Goal: Task Accomplishment & Management: Use online tool/utility

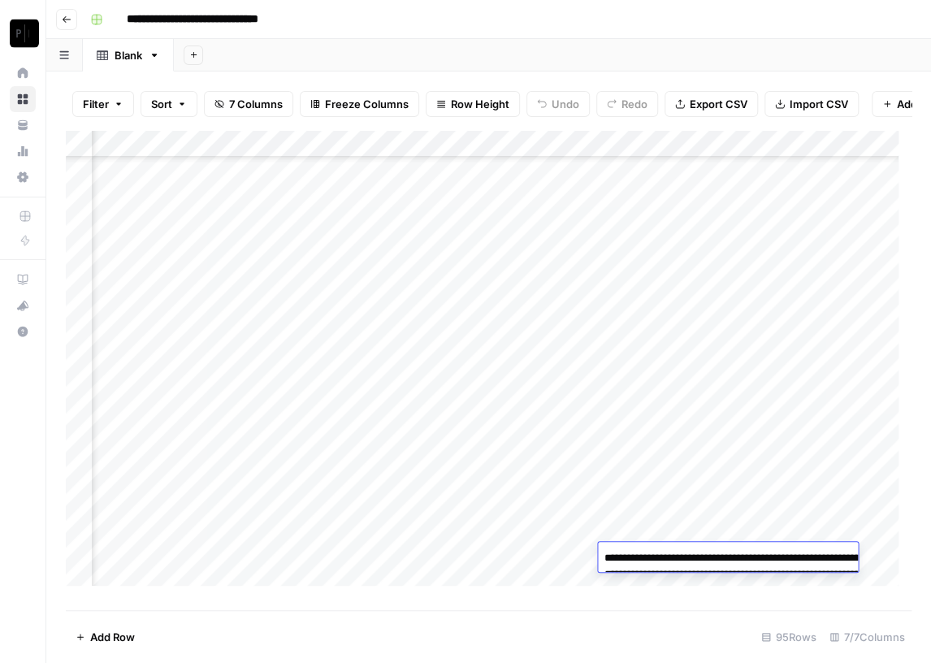
scroll to position [2223, 139]
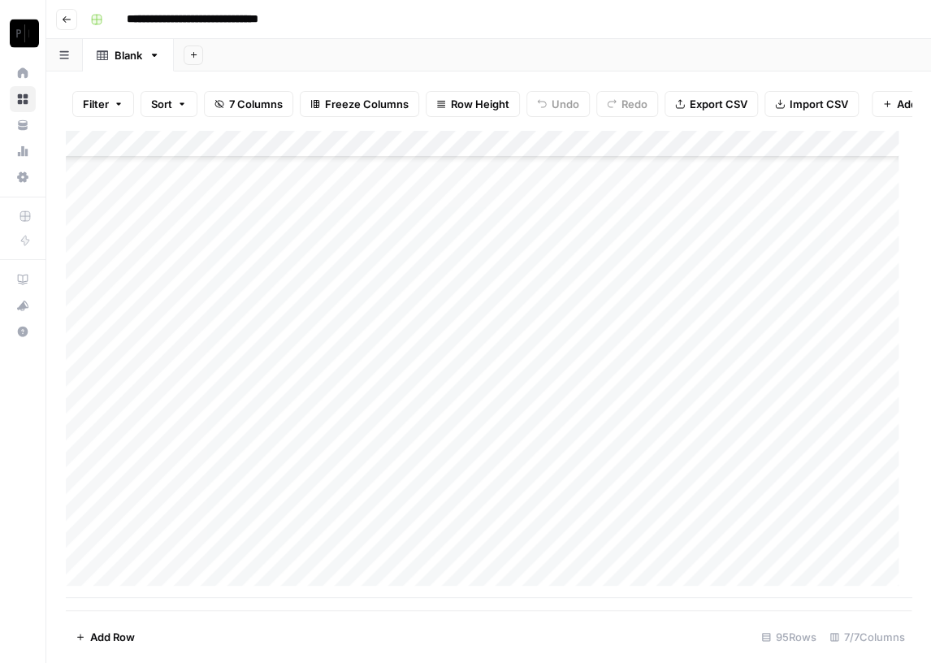
scroll to position [2223, 0]
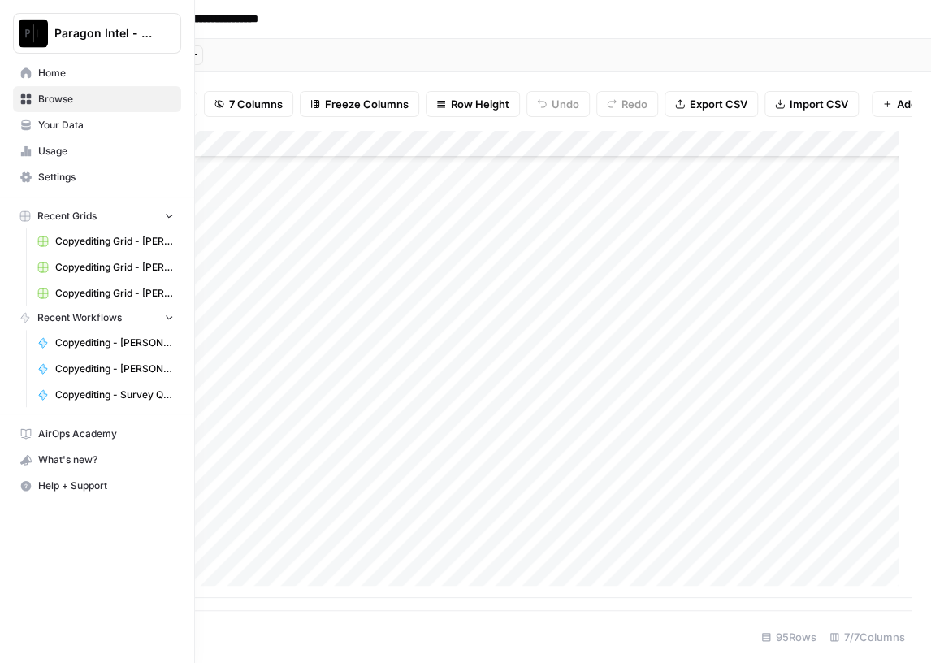
click at [32, 35] on img "Workspace: Paragon Intel - Copyediting" at bounding box center [33, 33] width 29 height 29
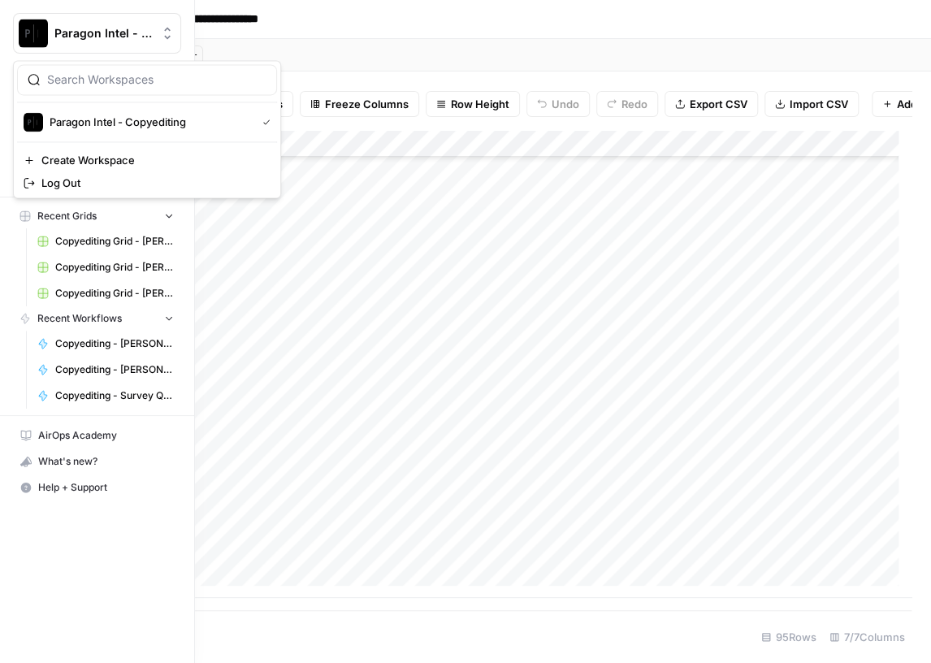
click at [30, 13] on button "Paragon Intel - Copyediting" at bounding box center [97, 33] width 168 height 41
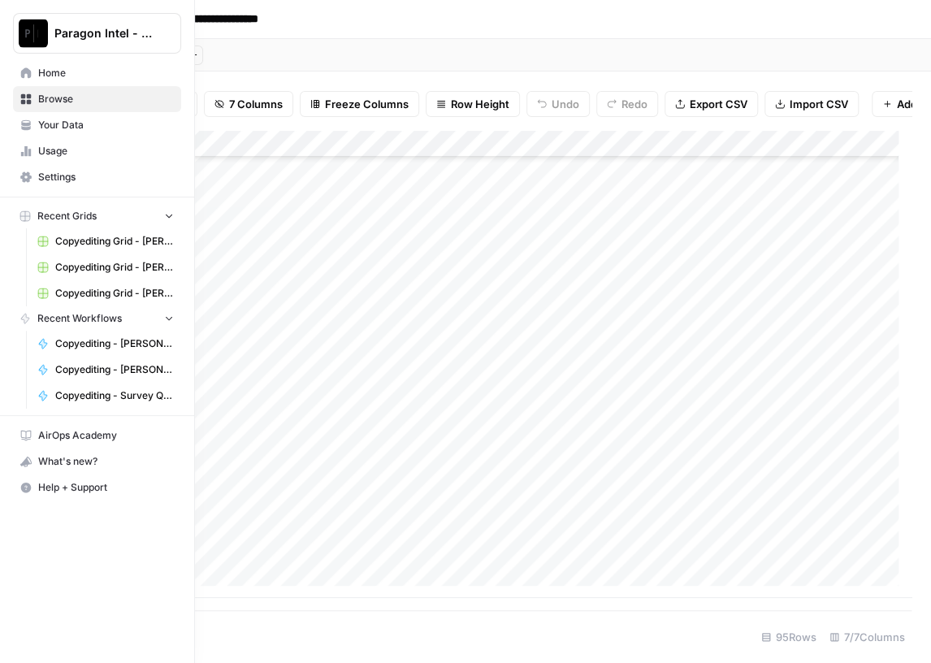
click at [64, 77] on span "Home" at bounding box center [106, 73] width 136 height 15
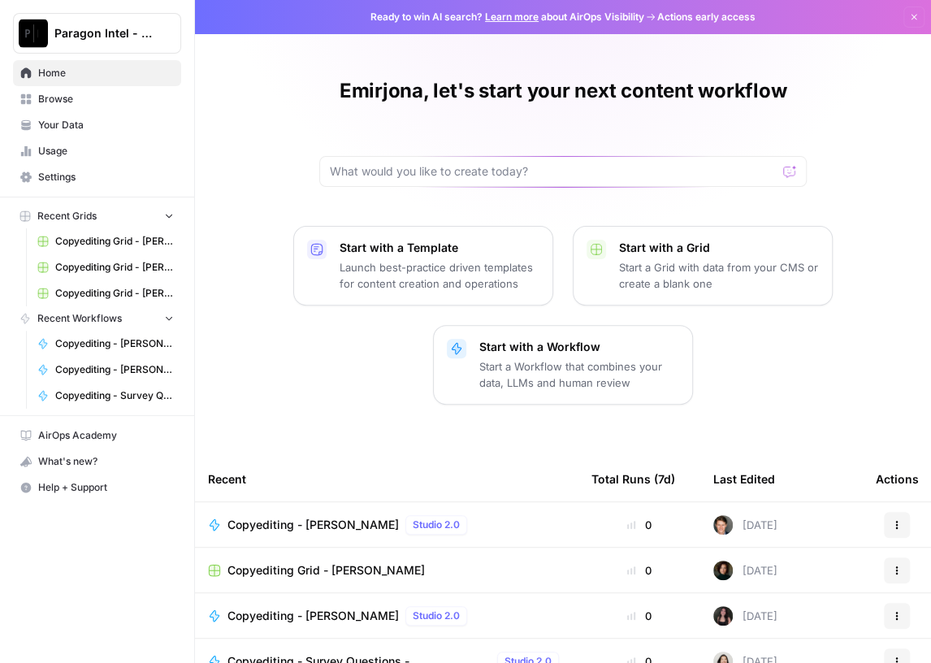
click at [78, 102] on span "Browse" at bounding box center [106, 99] width 136 height 15
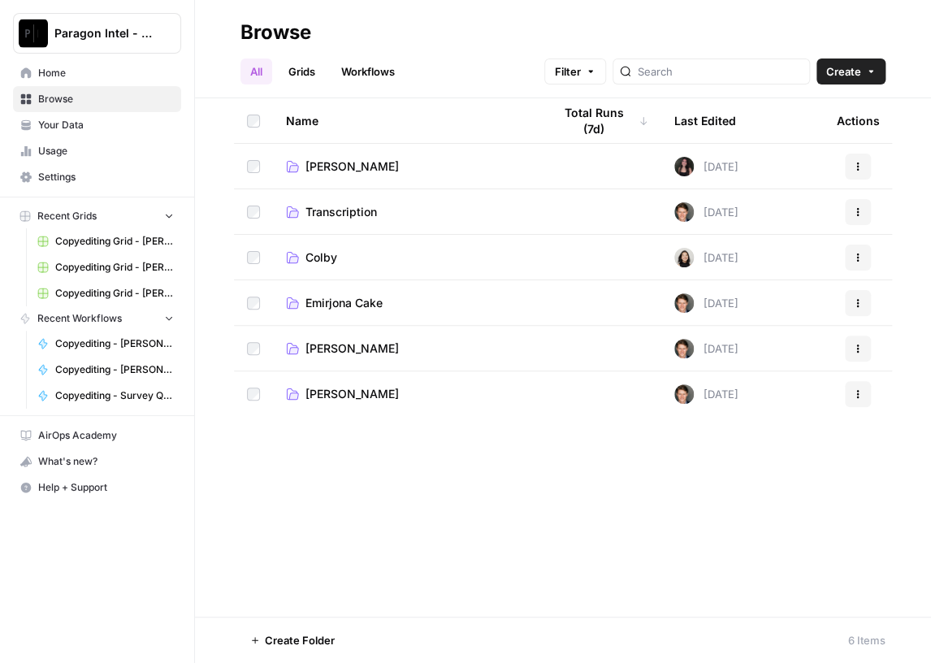
click at [368, 306] on span "Emirjona Cake" at bounding box center [344, 303] width 77 height 16
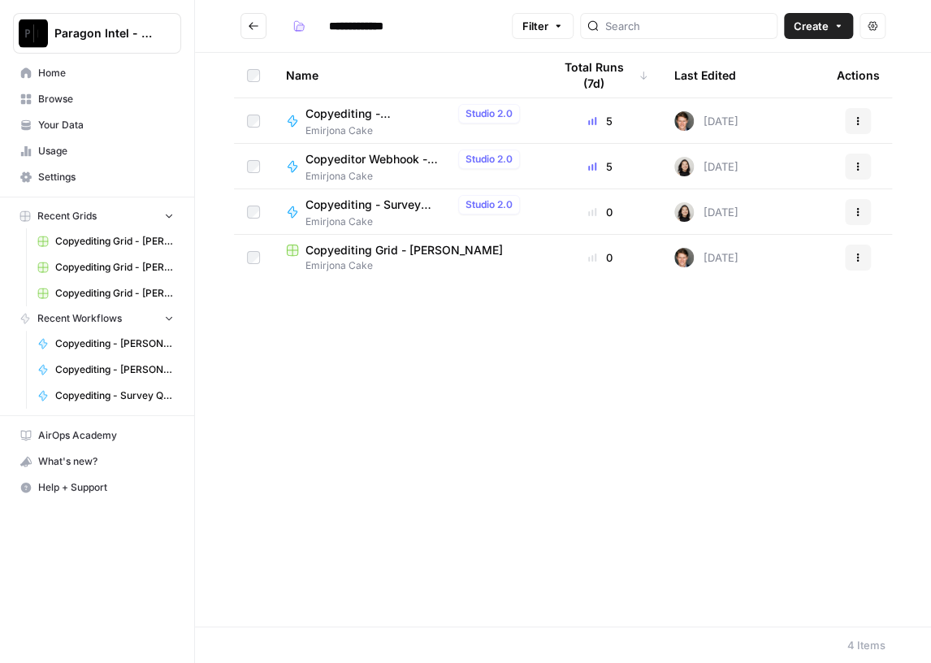
click at [353, 108] on span "Copyediting - [PERSON_NAME]" at bounding box center [379, 114] width 146 height 16
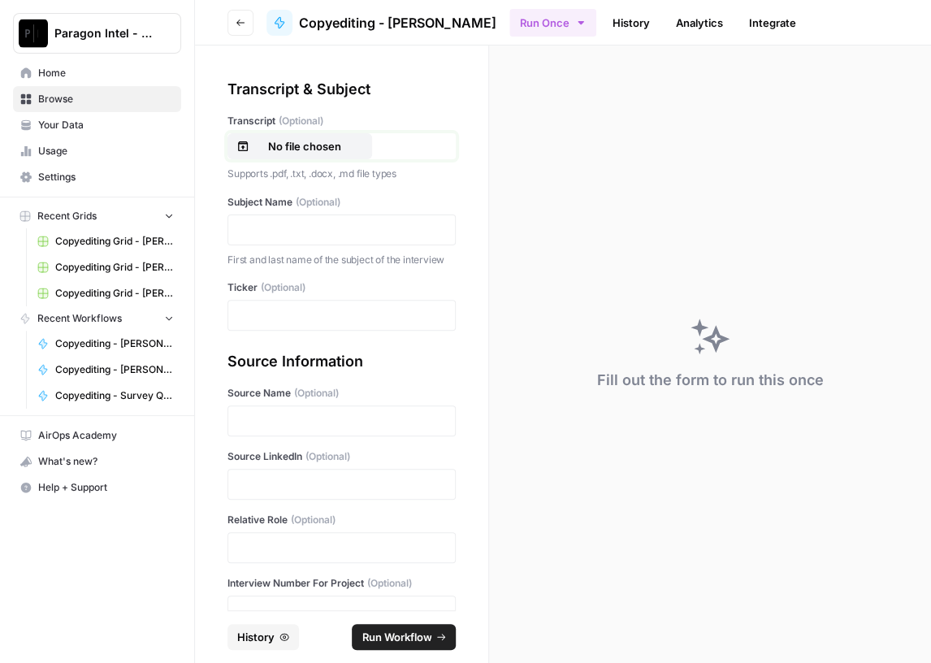
click at [312, 140] on p "No file chosen" at bounding box center [305, 146] width 104 height 16
click at [289, 223] on p at bounding box center [341, 230] width 207 height 16
click at [255, 323] on p at bounding box center [341, 315] width 207 height 16
click at [252, 425] on div at bounding box center [342, 420] width 228 height 31
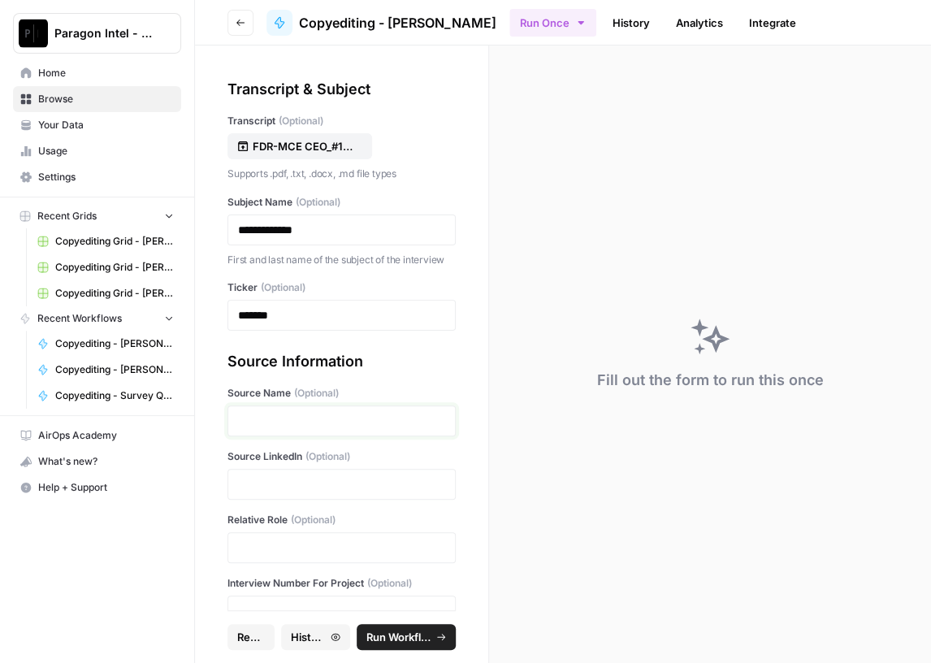
click at [273, 429] on p at bounding box center [341, 421] width 207 height 16
click at [260, 492] on p at bounding box center [341, 484] width 207 height 16
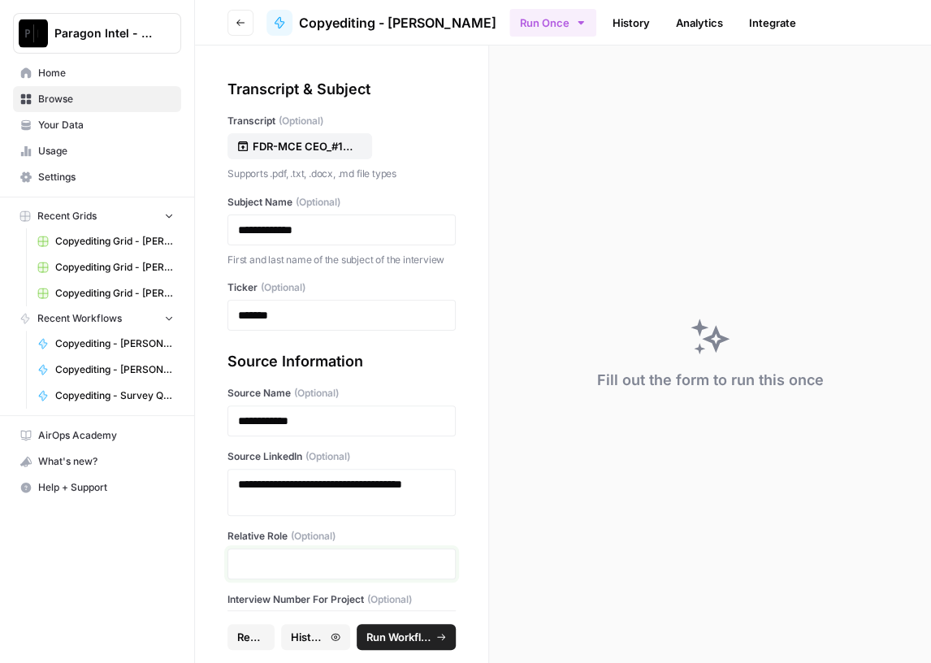
click at [267, 570] on p at bounding box center [341, 564] width 207 height 16
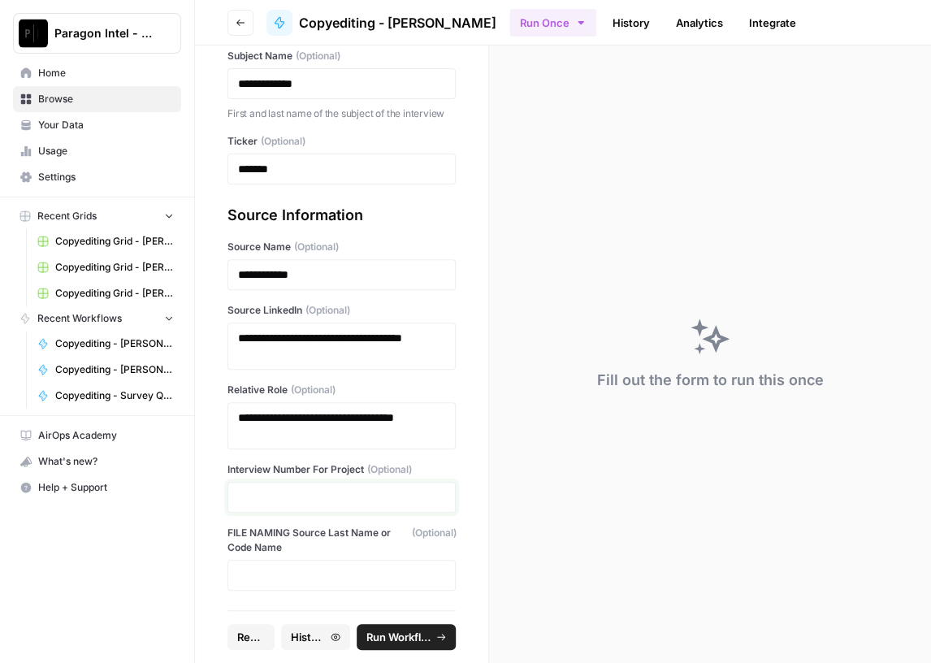
click at [314, 489] on p at bounding box center [341, 497] width 207 height 16
click at [401, 638] on span "Run Workflow" at bounding box center [398, 637] width 65 height 16
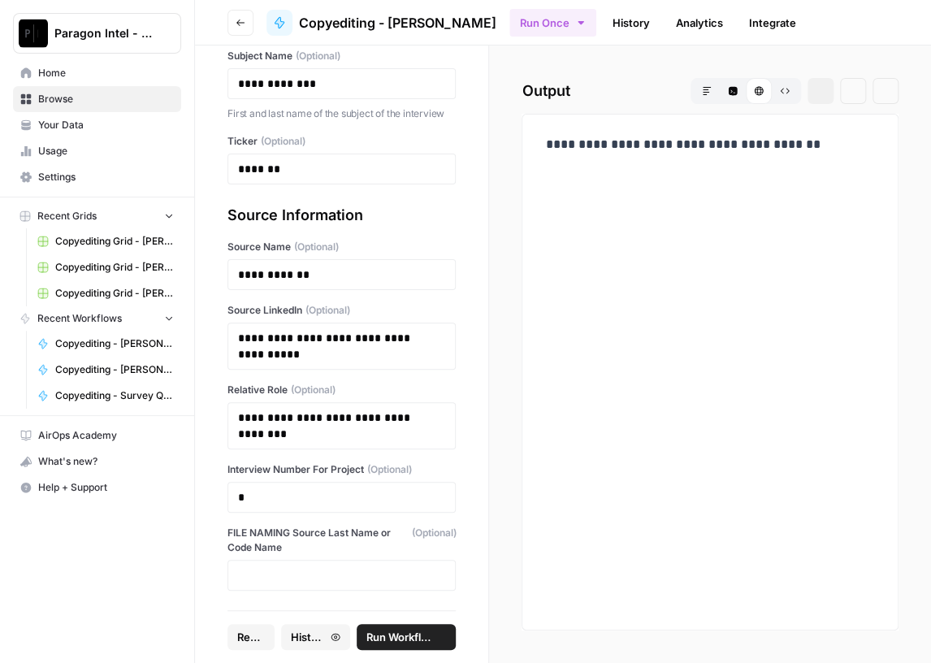
click at [60, 70] on span "Home" at bounding box center [106, 73] width 136 height 15
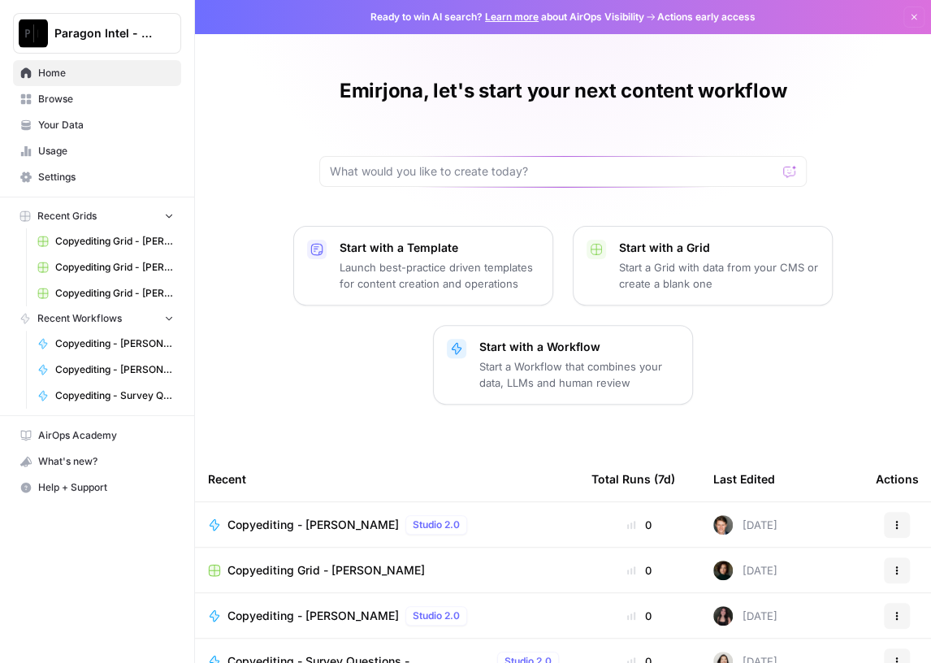
click at [85, 72] on span "Home" at bounding box center [106, 73] width 136 height 15
click at [85, 90] on link "Browse" at bounding box center [97, 99] width 168 height 26
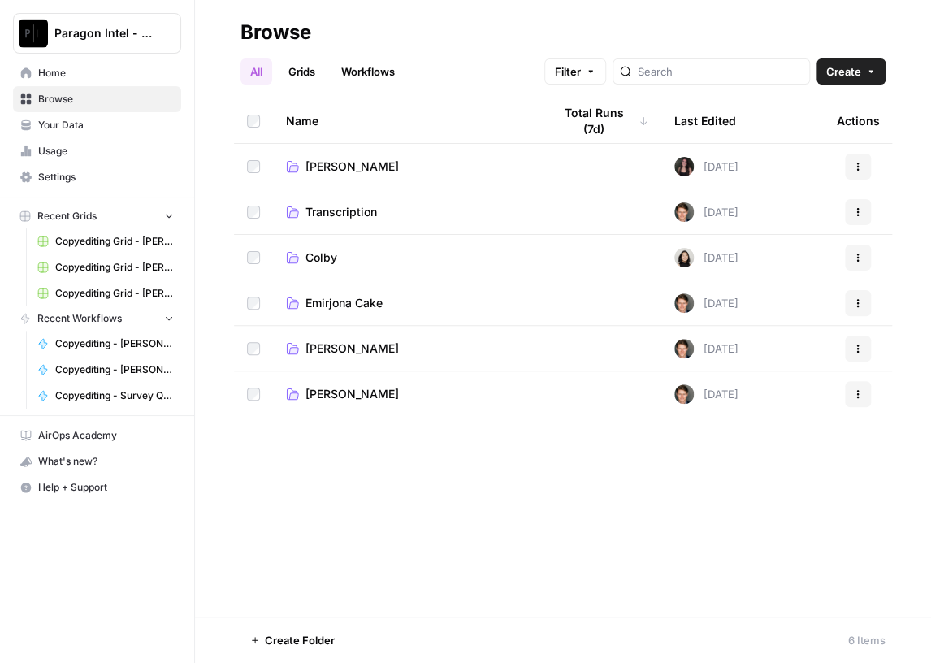
click at [387, 303] on link "Emirjona Cake" at bounding box center [406, 303] width 241 height 16
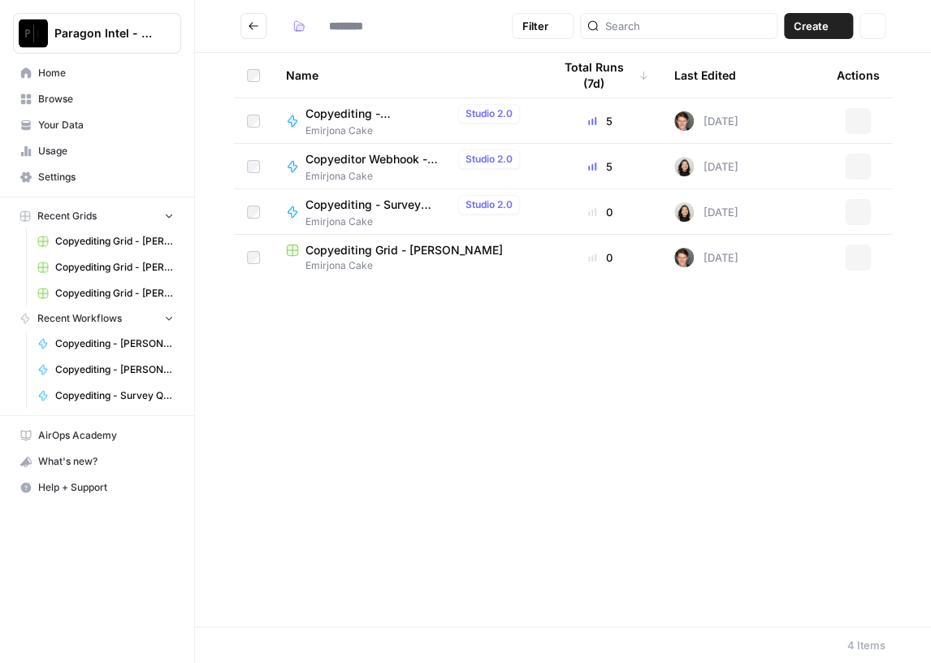
type input "**********"
click at [342, 111] on span "Copyediting - Emirjona Cake" at bounding box center [379, 114] width 146 height 16
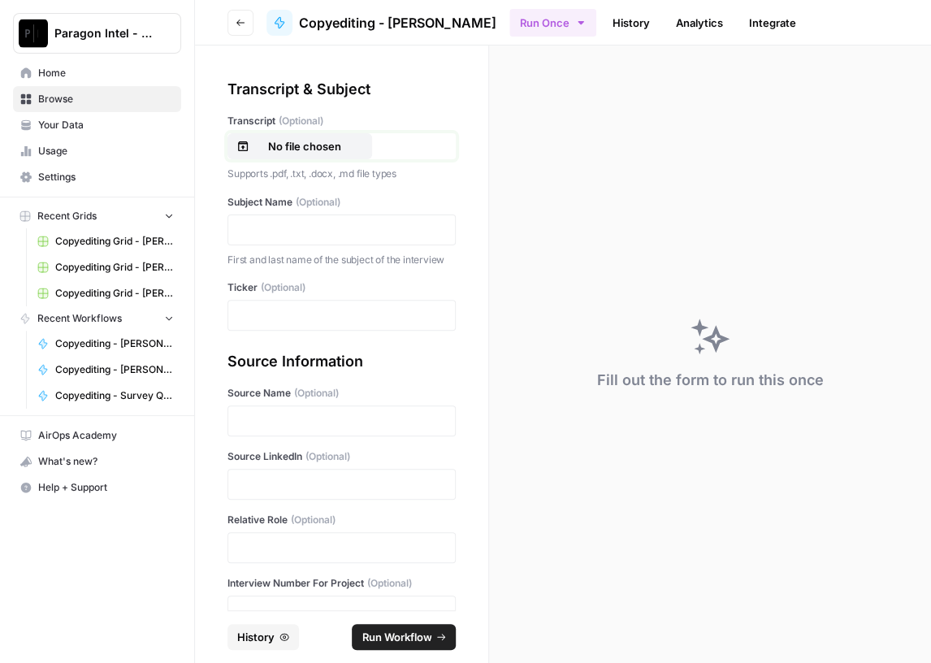
click at [314, 145] on p "No file chosen" at bounding box center [305, 146] width 104 height 16
click at [276, 225] on p at bounding box center [341, 230] width 207 height 16
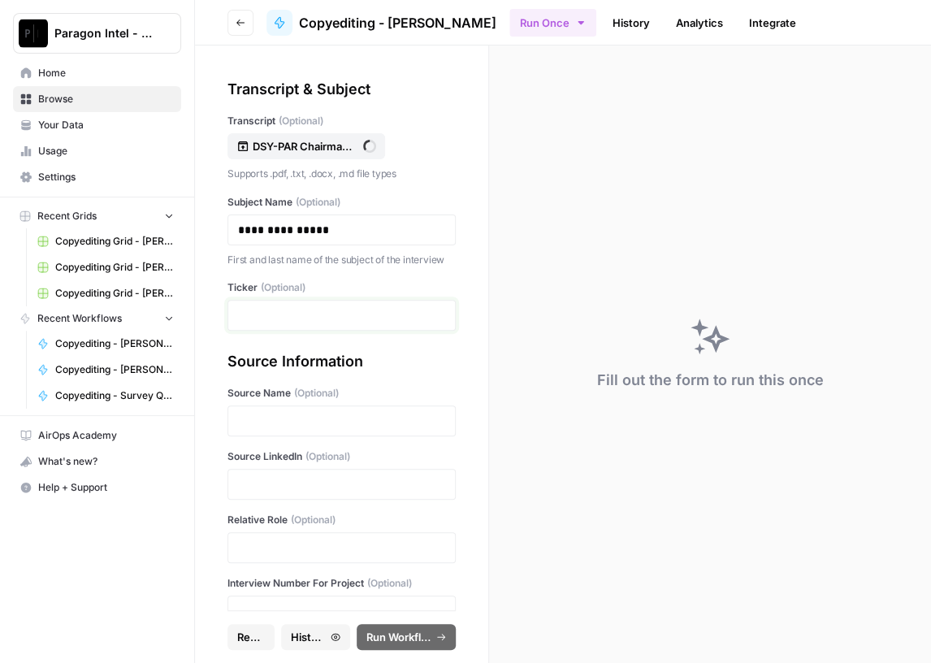
click at [265, 323] on p at bounding box center [341, 315] width 207 height 16
click at [262, 429] on p at bounding box center [341, 421] width 207 height 16
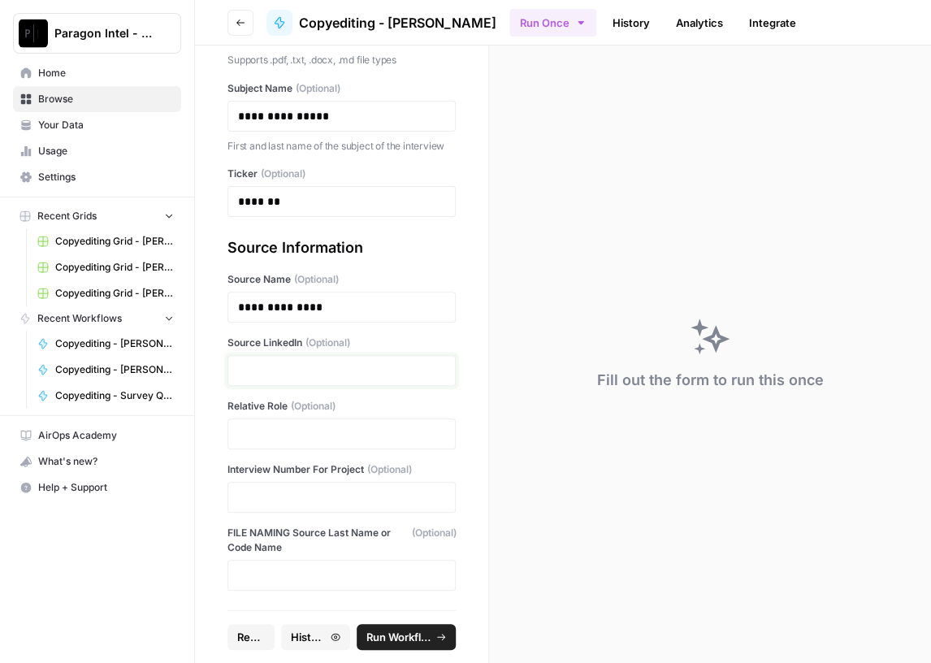
click at [273, 367] on p at bounding box center [341, 370] width 207 height 16
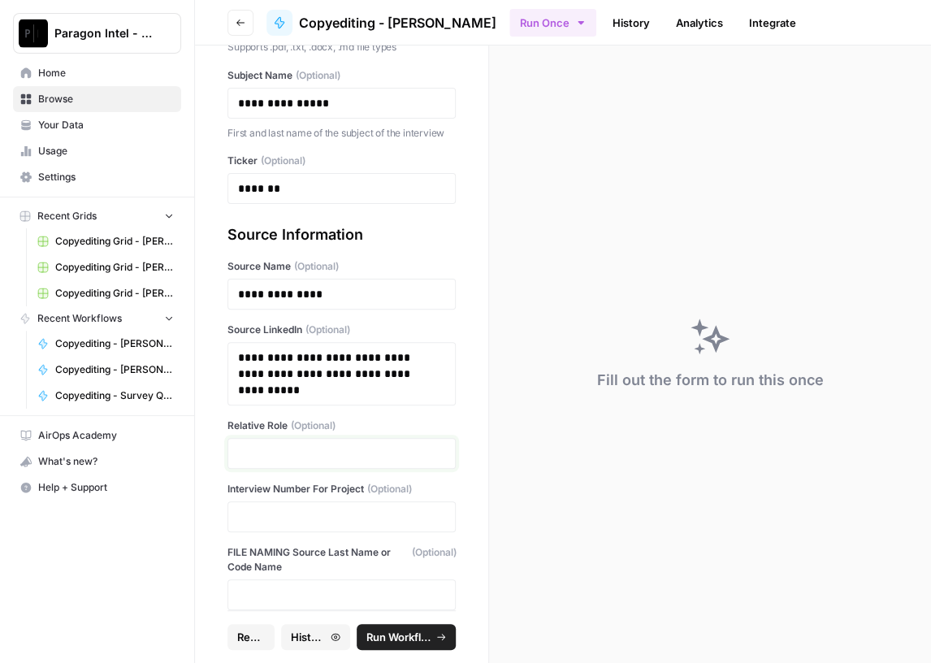
click at [288, 462] on p at bounding box center [341, 453] width 207 height 16
click at [263, 525] on p at bounding box center [341, 517] width 207 height 16
click at [386, 631] on span "Run Workflow" at bounding box center [398, 637] width 65 height 16
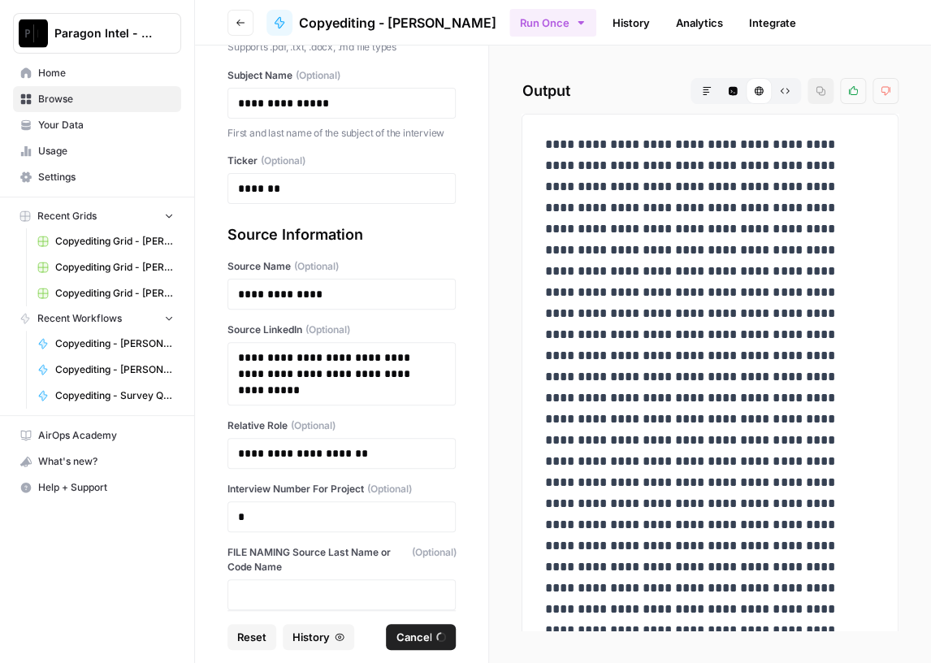
click at [115, 103] on span "Browse" at bounding box center [106, 99] width 136 height 15
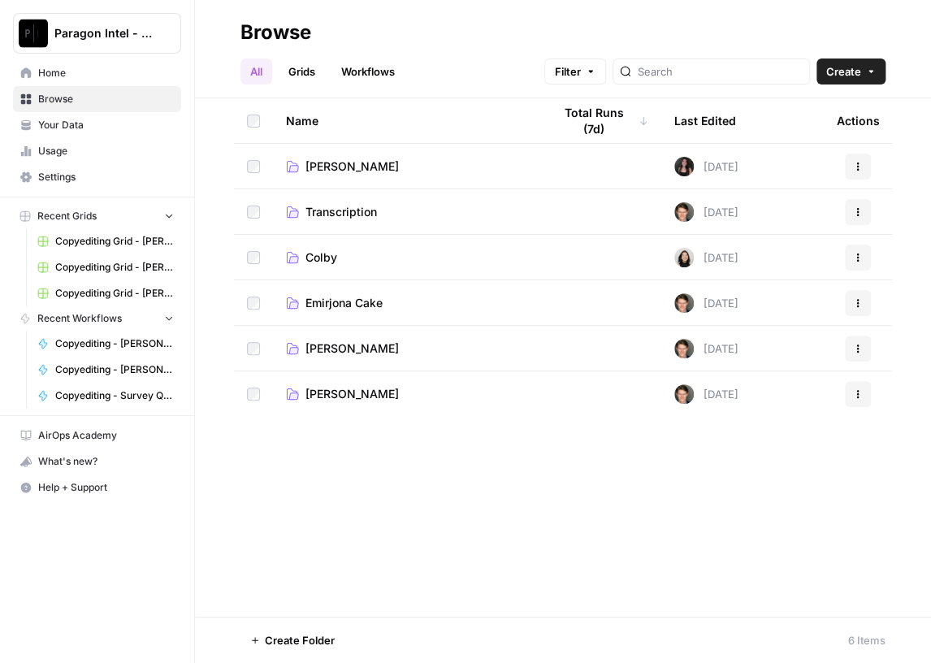
click at [352, 301] on span "Emirjona Cake" at bounding box center [344, 303] width 77 height 16
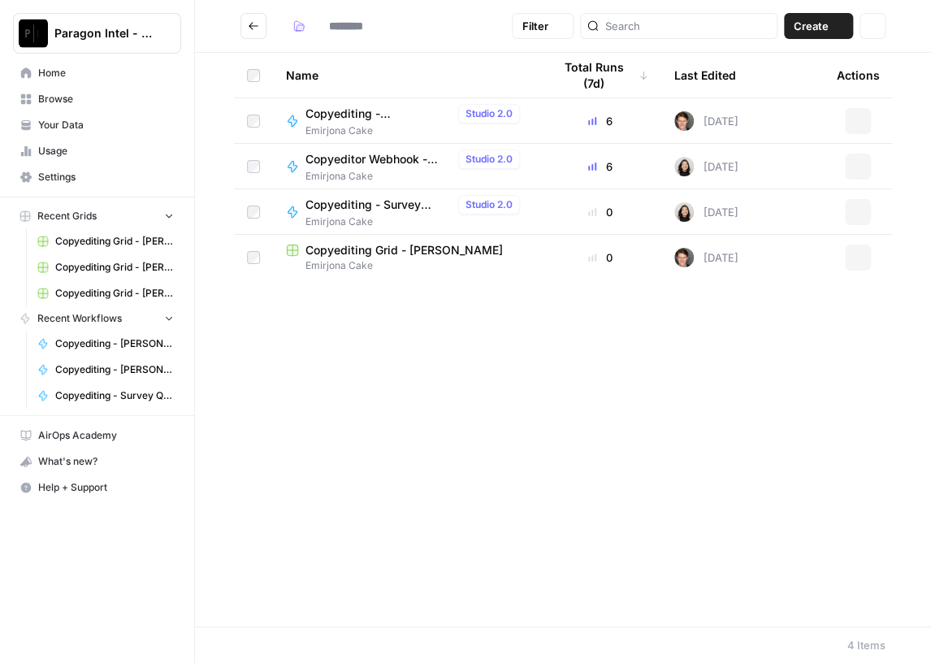
type input "**********"
click at [379, 106] on span "Copyediting - Emirjona Cake" at bounding box center [379, 114] width 146 height 16
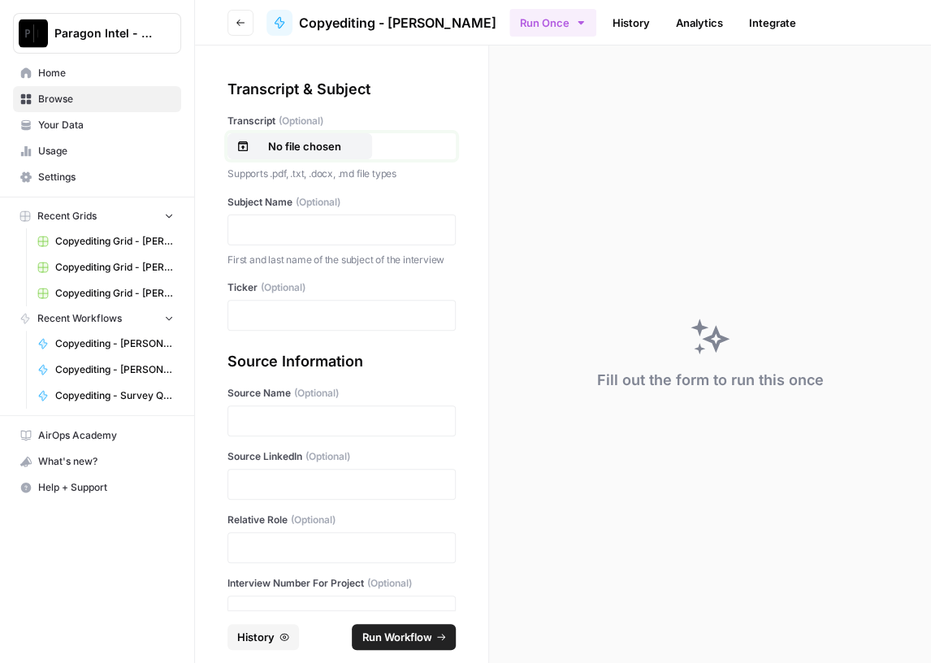
click at [282, 147] on p "No file chosen" at bounding box center [305, 146] width 104 height 16
click at [309, 232] on p at bounding box center [341, 230] width 207 height 16
click at [290, 316] on div at bounding box center [342, 315] width 228 height 31
click at [292, 323] on p at bounding box center [341, 315] width 207 height 16
click at [254, 436] on div at bounding box center [342, 420] width 228 height 31
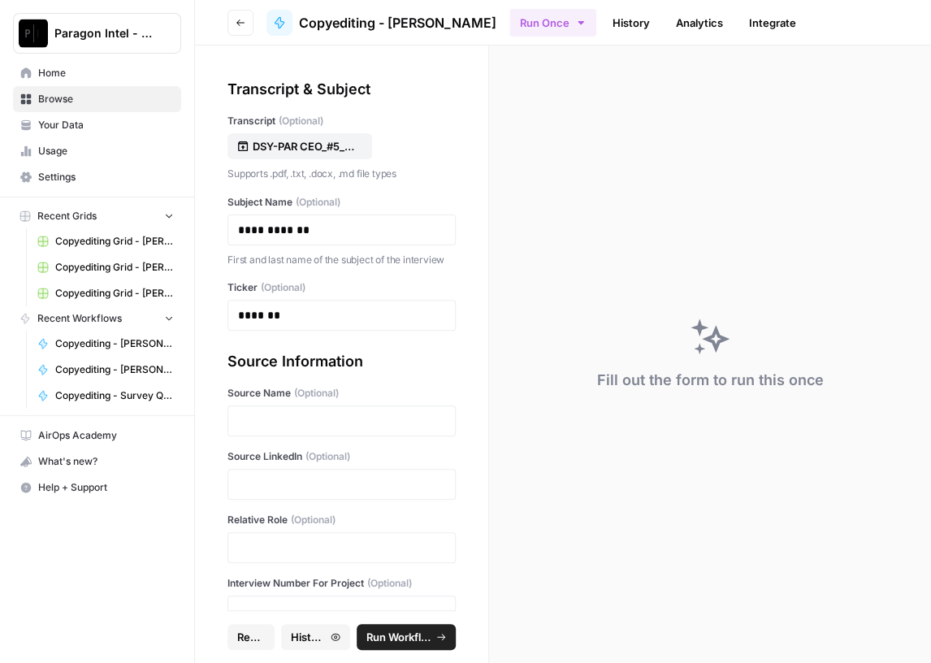
click at [254, 436] on div at bounding box center [342, 420] width 228 height 31
click at [296, 429] on p at bounding box center [341, 421] width 207 height 16
click at [284, 492] on p at bounding box center [341, 484] width 207 height 16
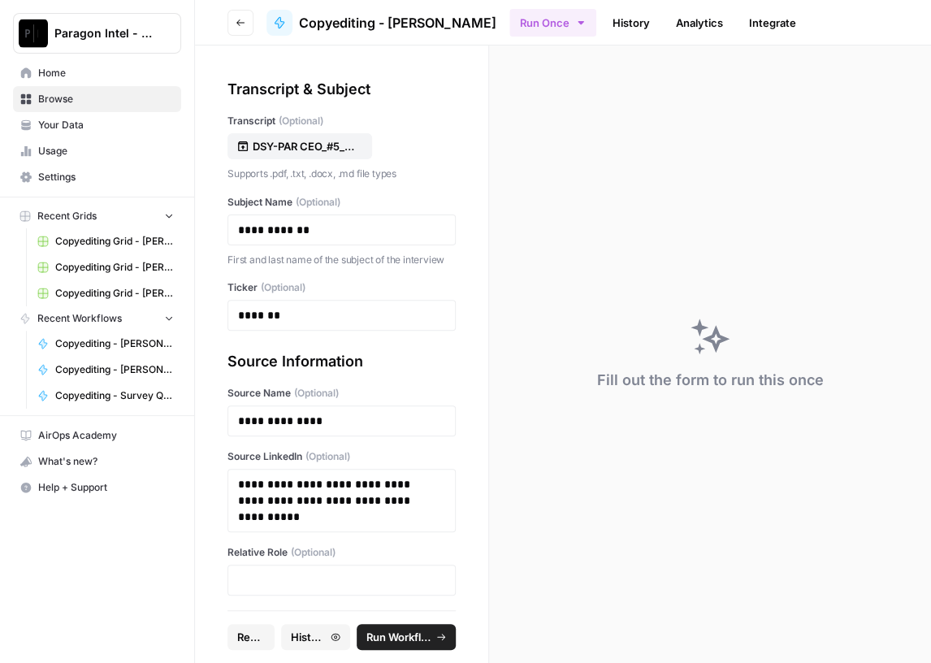
click at [314, 583] on div at bounding box center [342, 580] width 228 height 31
click at [322, 588] on p at bounding box center [341, 580] width 207 height 16
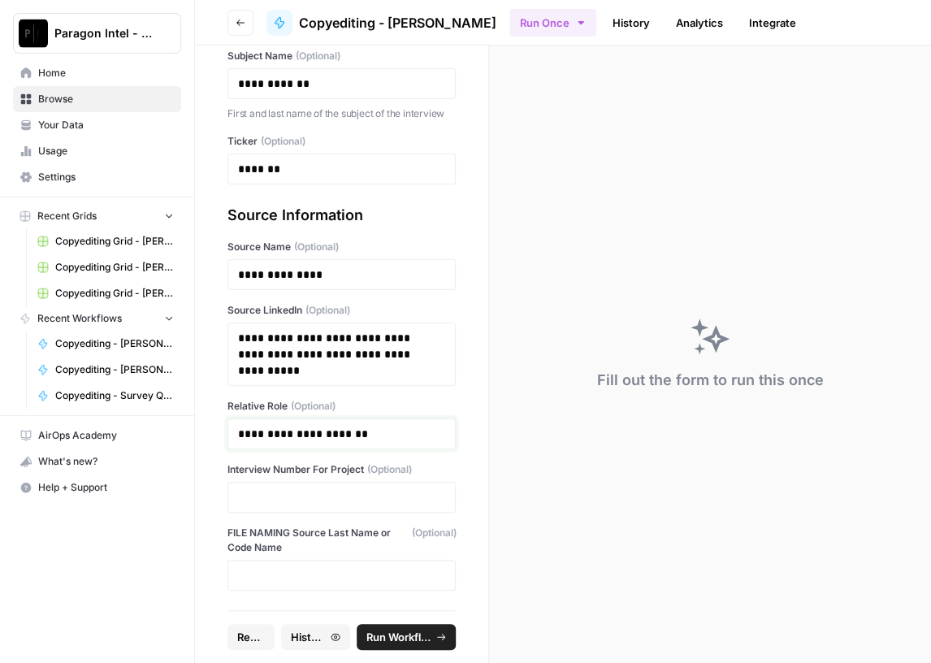
scroll to position [159, 0]
click at [298, 495] on p at bounding box center [341, 497] width 207 height 16
click at [420, 644] on span "Run Workflow" at bounding box center [398, 637] width 65 height 16
